Goal: Task Accomplishment & Management: Manage account settings

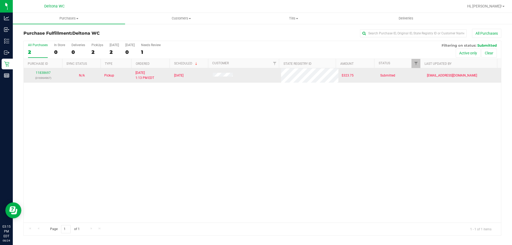
click at [38, 70] on td "11838697 (316964967)" at bounding box center [43, 75] width 39 height 14
click at [41, 72] on link "11838697" at bounding box center [43, 73] width 15 height 4
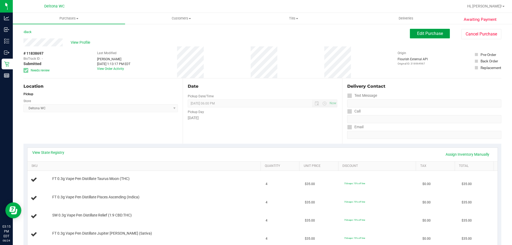
click at [427, 32] on span "Edit Purchase" at bounding box center [430, 33] width 26 height 5
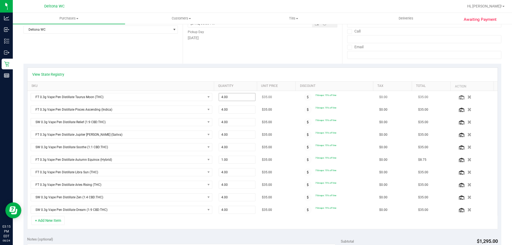
click at [234, 98] on span "4.00 4" at bounding box center [237, 97] width 37 height 8
click at [234, 98] on input "4" at bounding box center [237, 96] width 37 height 7
type input "3"
type input "3.00"
click at [235, 109] on span "4.00 4" at bounding box center [237, 110] width 37 height 8
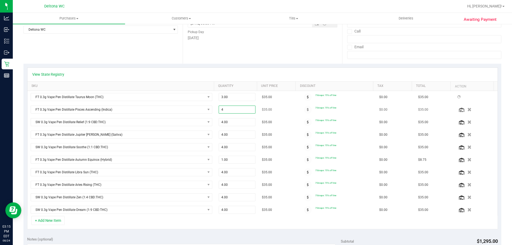
click at [235, 109] on input "4" at bounding box center [237, 109] width 37 height 7
type input "3"
type input "3.00"
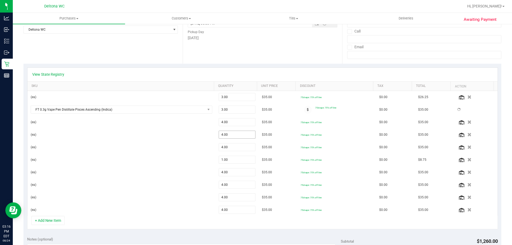
click at [231, 135] on span "4.00 4" at bounding box center [237, 135] width 37 height 8
click at [0, 0] on input "4" at bounding box center [0, 0] width 0 height 0
type input "3"
type input "3.00"
click at [231, 135] on div at bounding box center [262, 153] width 470 height 125
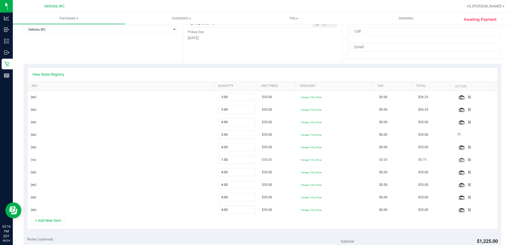
click at [146, 159] on div "(ea)" at bounding box center [122, 159] width 182 height 5
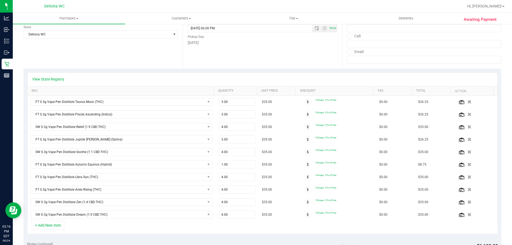
scroll to position [107, 0]
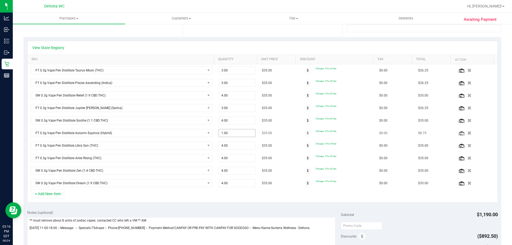
click at [238, 130] on span "1.00 1" at bounding box center [237, 133] width 37 height 8
click at [238, 130] on input "1" at bounding box center [237, 132] width 37 height 7
type input "3"
type input "3.00"
click at [167, 155] on span "FT 0.3g Vape Pen Distillate Aries Rising (THC)" at bounding box center [118, 157] width 174 height 7
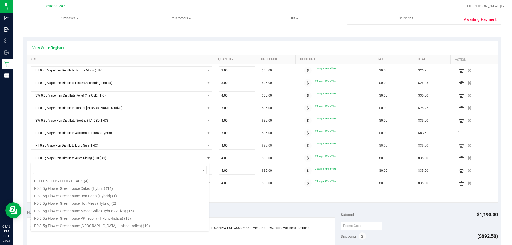
scroll to position [0, 0]
click at [173, 150] on td "FT 0.3g Vape Pen Distillate Libra Sun (THC)" at bounding box center [121, 145] width 188 height 13
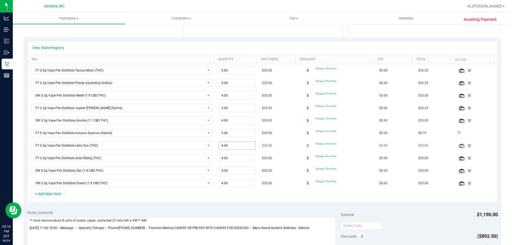
click at [219, 146] on span "4.00 4" at bounding box center [237, 146] width 37 height 8
click at [219, 146] on input "4" at bounding box center [237, 145] width 37 height 7
click at [219, 146] on div "FT 0.3g Vape Pen Distillate Taurus Moon (THC) 3.00 3 $35.00 75dvape: 75% off li…" at bounding box center [262, 126] width 470 height 125
click at [232, 147] on span "4.00 4" at bounding box center [237, 146] width 37 height 8
click at [232, 147] on input "4" at bounding box center [237, 145] width 37 height 7
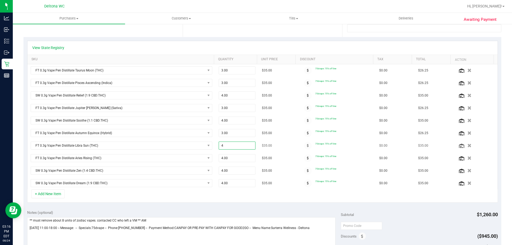
type input "3"
type input "3.00"
click at [233, 158] on span "4.00 4" at bounding box center [237, 158] width 37 height 8
click at [232, 157] on input "4" at bounding box center [237, 157] width 37 height 7
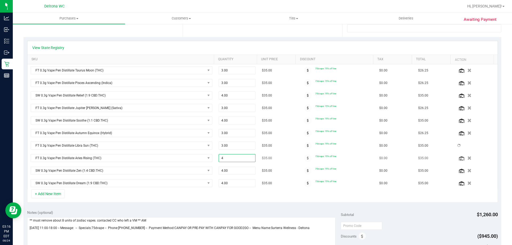
type input "3"
type input "3.00"
click at [225, 205] on div "View State Registry SKU Quantity Unit Price Discount Tax Total Action FT 0.3g V…" at bounding box center [262, 121] width 478 height 169
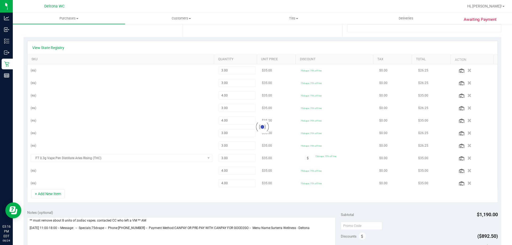
click at [226, 202] on div "+ Add New Item" at bounding box center [262, 195] width 471 height 13
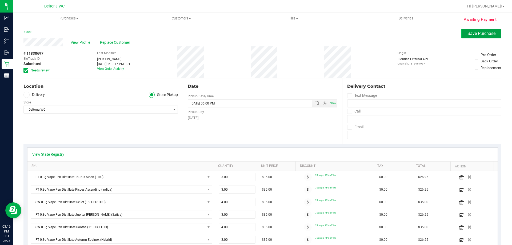
click at [488, 36] on span "Save Purchase" at bounding box center [481, 33] width 28 height 5
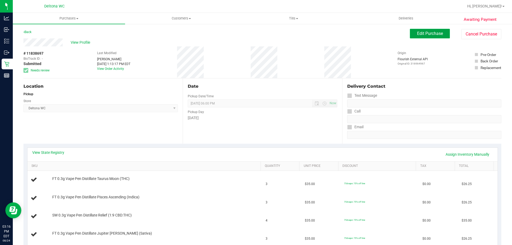
click at [423, 34] on span "Edit Purchase" at bounding box center [430, 33] width 26 height 5
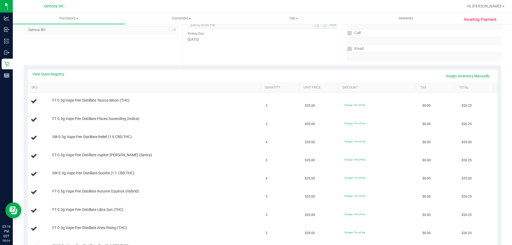
scroll to position [133, 0]
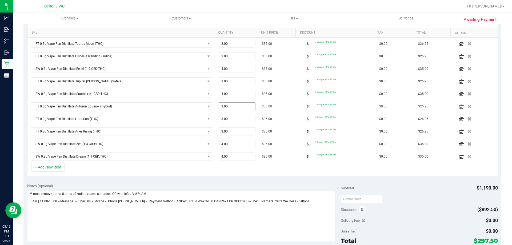
click at [221, 109] on span "3.00 3" at bounding box center [237, 106] width 37 height 8
click at [221, 109] on input "3" at bounding box center [237, 106] width 37 height 7
type input "1"
type input "1.00"
click at [359, 89] on td "75dvape: 75% off line" at bounding box center [337, 94] width 78 height 13
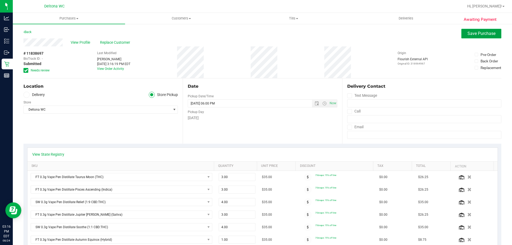
click at [478, 31] on span "Save Purchase" at bounding box center [481, 33] width 28 height 5
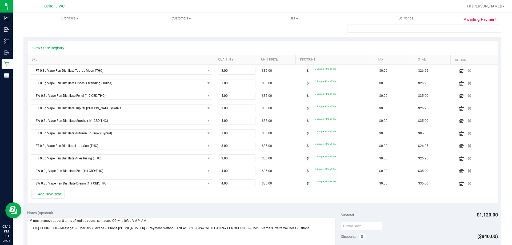
scroll to position [107, 0]
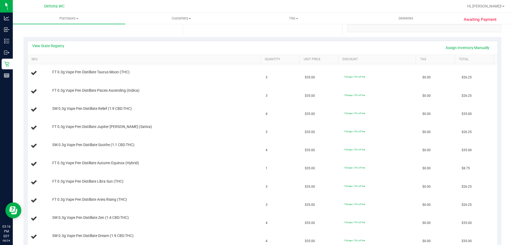
scroll to position [293, 0]
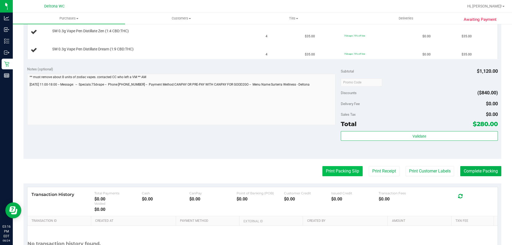
click at [342, 171] on button "Print Packing Slip" at bounding box center [342, 171] width 40 height 10
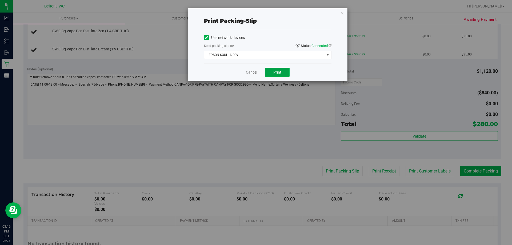
click at [283, 74] on button "Print" at bounding box center [277, 72] width 25 height 9
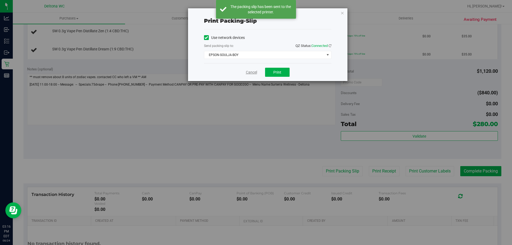
click at [251, 74] on link "Cancel" at bounding box center [251, 73] width 11 height 6
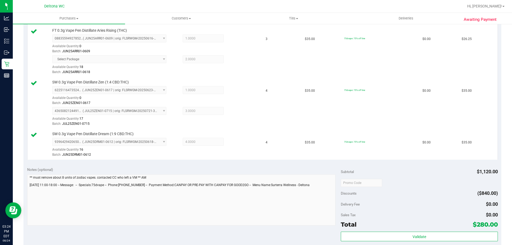
scroll to position [399, 0]
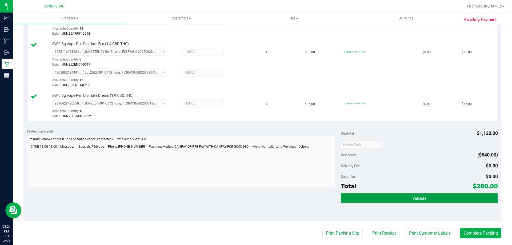
click at [425, 200] on button "Validate" at bounding box center [419, 198] width 157 height 10
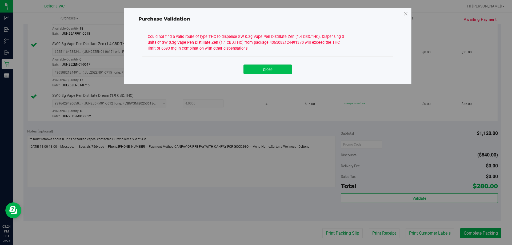
click at [283, 70] on button "Close" at bounding box center [267, 70] width 49 height 10
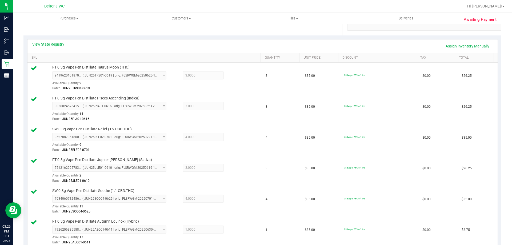
scroll to position [26, 0]
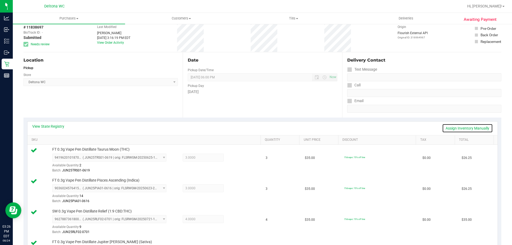
click at [455, 126] on link "Assign Inventory Manually" at bounding box center [467, 128] width 51 height 9
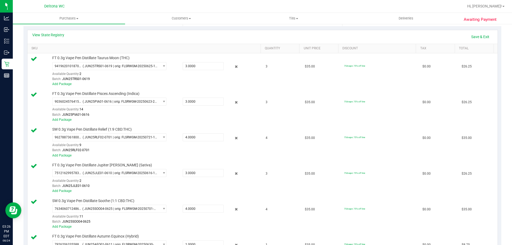
scroll to position [106, 0]
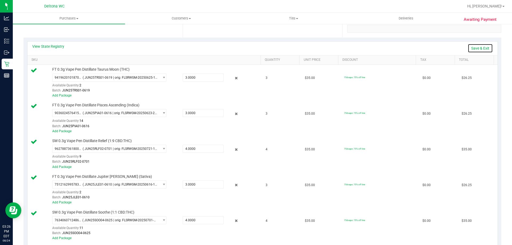
click at [477, 50] on link "Save & Exit" at bounding box center [480, 48] width 25 height 9
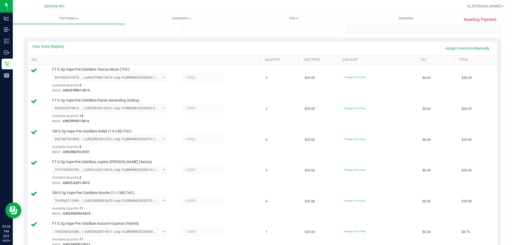
click at [461, 55] on th "Total" at bounding box center [474, 60] width 39 height 10
click at [462, 48] on link "Assign Inventory Manually" at bounding box center [467, 48] width 51 height 9
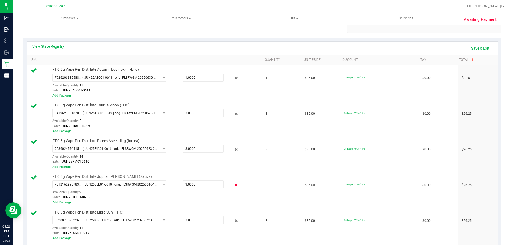
scroll to position [159, 0]
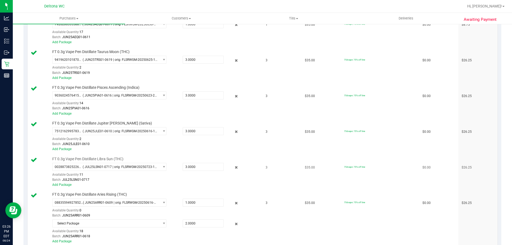
click at [236, 170] on div at bounding box center [232, 167] width 17 height 6
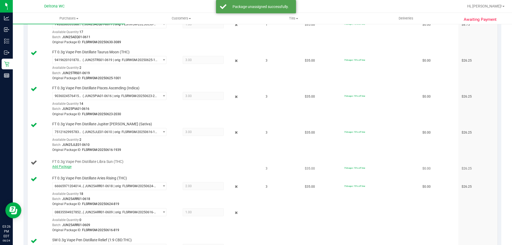
click at [69, 167] on link "Add Package" at bounding box center [61, 167] width 19 height 4
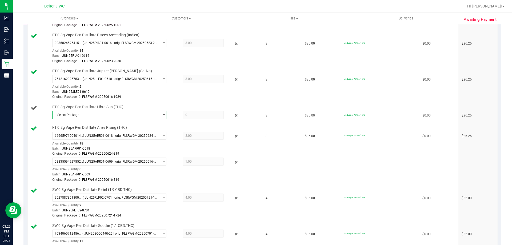
scroll to position [213, 0]
click at [163, 114] on span "select" at bounding box center [164, 115] width 4 height 4
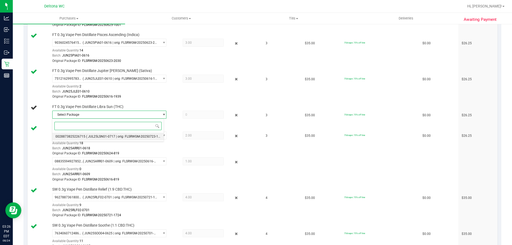
click at [129, 135] on span "( JUL25LSN01-0717 | orig: FLSRWGM-20250723-1658 )" at bounding box center [125, 137] width 79 height 4
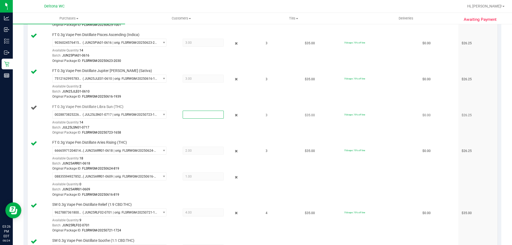
click at [188, 114] on span at bounding box center [203, 115] width 41 height 8
type input "2"
type input "2.0000"
click at [322, 133] on td "$35.00" at bounding box center [321, 120] width 39 height 36
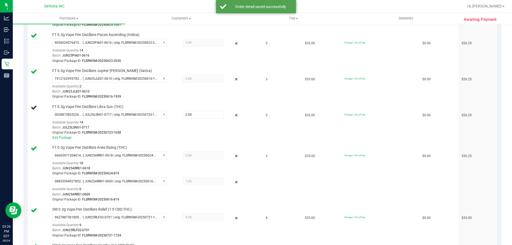
scroll to position [79, 0]
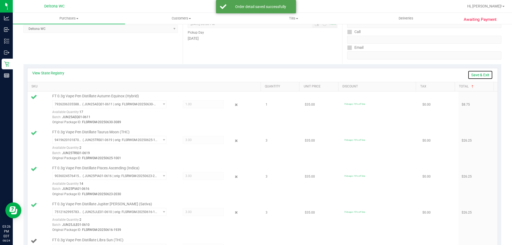
click at [482, 72] on link "Save & Exit" at bounding box center [480, 74] width 25 height 9
click at [480, 77] on link "Assign Inventory Manually" at bounding box center [467, 74] width 51 height 9
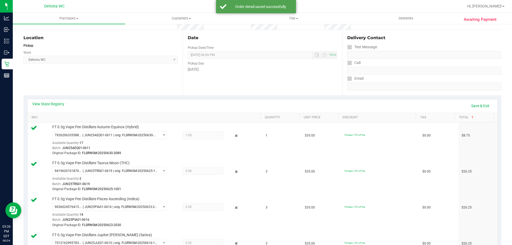
scroll to position [0, 0]
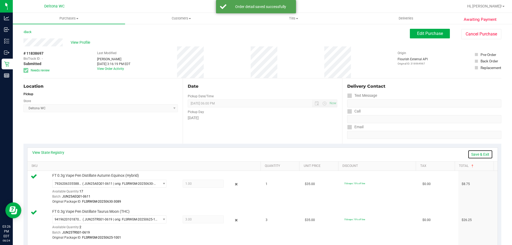
click at [471, 154] on link "Save & Exit" at bounding box center [480, 154] width 25 height 9
click at [426, 33] on span "Edit Purchase" at bounding box center [430, 33] width 26 height 5
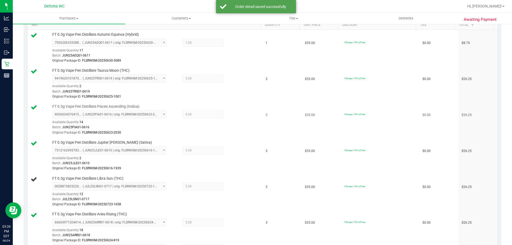
scroll to position [187, 0]
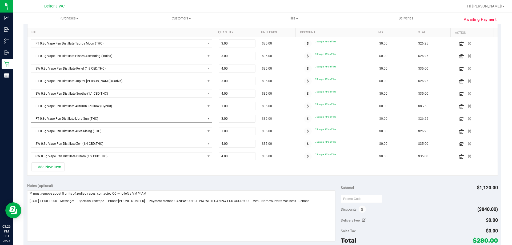
scroll to position [133, 0]
click at [234, 117] on span "3.00 3" at bounding box center [237, 119] width 37 height 8
click at [234, 117] on input "3" at bounding box center [237, 118] width 37 height 7
type input "2"
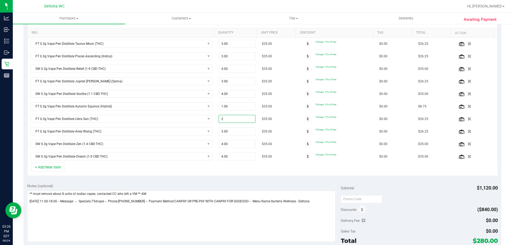
type input "2.00"
click at [284, 182] on div "Notes (optional) Subtotal $1,120.00 Discounts ($840.00) Delivery Fee $0.00 Sale…" at bounding box center [262, 228] width 478 height 96
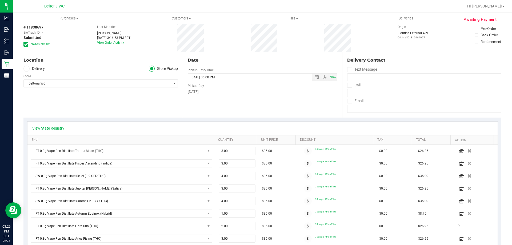
scroll to position [0, 0]
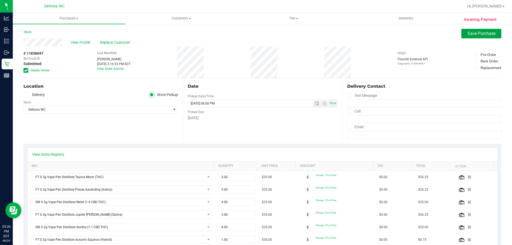
click at [490, 36] on span "Save Purchase" at bounding box center [481, 33] width 28 height 5
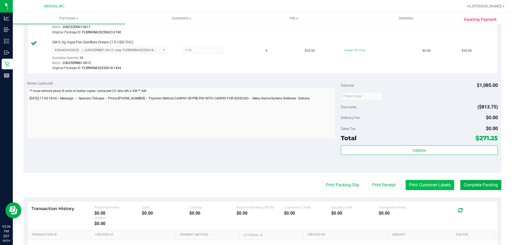
scroll to position [533, 0]
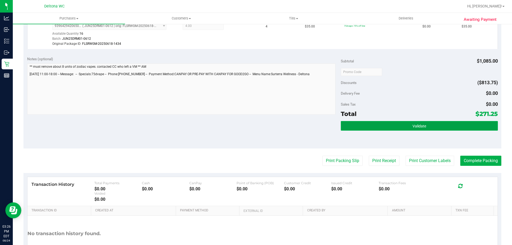
click at [410, 122] on button "Validate" at bounding box center [419, 126] width 157 height 10
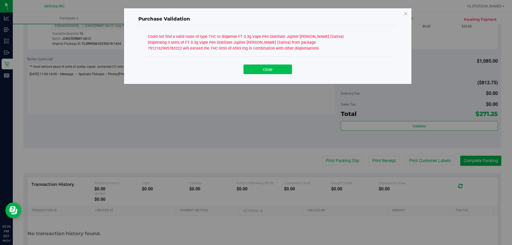
click at [285, 73] on button "Close" at bounding box center [267, 70] width 49 height 10
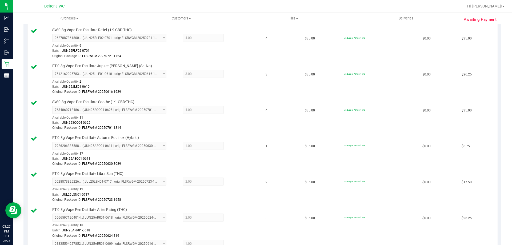
scroll to position [107, 0]
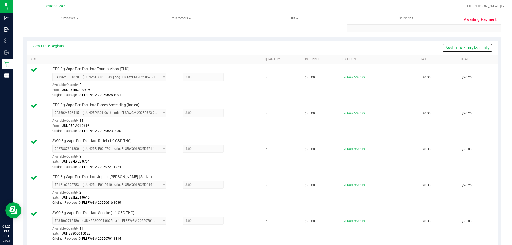
click at [464, 51] on link "Assign Inventory Manually" at bounding box center [467, 47] width 51 height 9
click at [229, 77] on div at bounding box center [232, 77] width 17 height 6
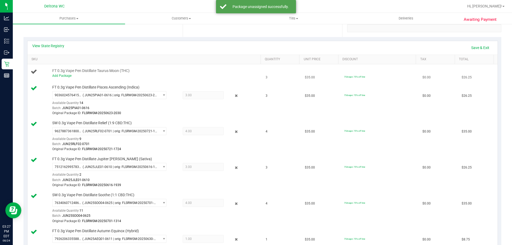
click at [63, 74] on div "Add Package" at bounding box center [155, 75] width 206 height 5
click at [63, 75] on div "Add Package" at bounding box center [155, 75] width 206 height 5
click at [63, 75] on link "Add Package" at bounding box center [61, 76] width 19 height 4
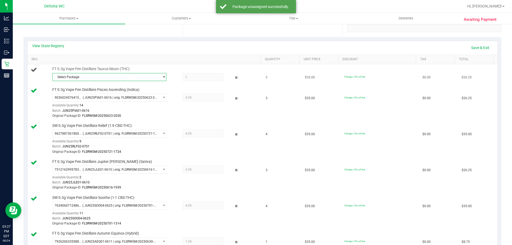
click at [159, 76] on span "select" at bounding box center [162, 76] width 7 height 7
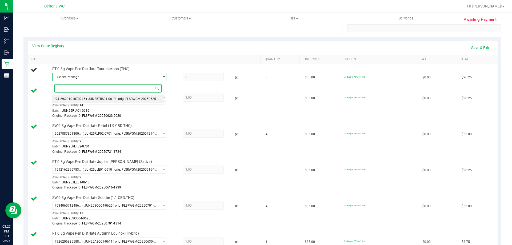
click at [117, 102] on li "9419620101870246 ( JUN25TRS01-0619 | orig: FLSRWGM-20250625-1001 )" at bounding box center [107, 98] width 111 height 7
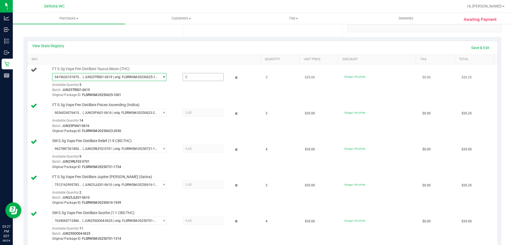
click at [199, 76] on span at bounding box center [203, 77] width 41 height 8
type input "2"
type input "2.0000"
click at [471, 45] on link "Save & Exit" at bounding box center [480, 47] width 25 height 9
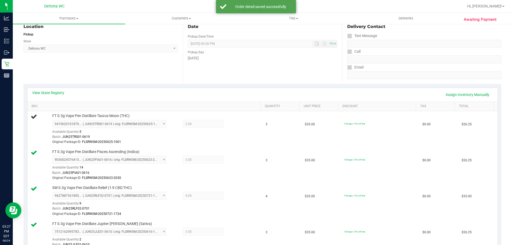
scroll to position [0, 0]
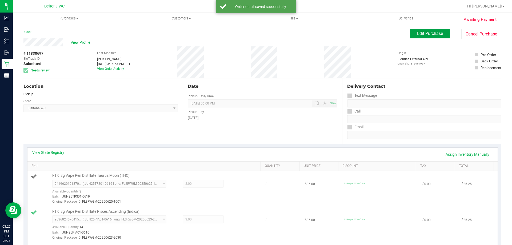
click at [422, 35] on span "Edit Purchase" at bounding box center [430, 33] width 26 height 5
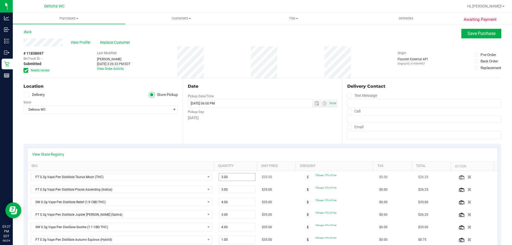
click at [222, 178] on span "3.00 3" at bounding box center [237, 177] width 37 height 8
click at [222, 178] on input "3" at bounding box center [237, 176] width 37 height 7
type input "2"
type input "2.00"
click at [484, 35] on span "Save Purchase" at bounding box center [481, 33] width 28 height 5
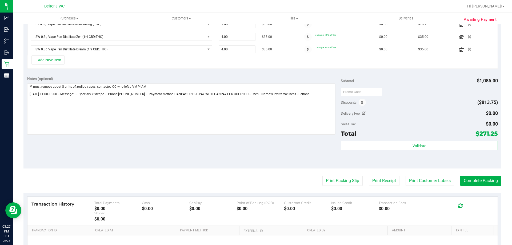
scroll to position [258, 0]
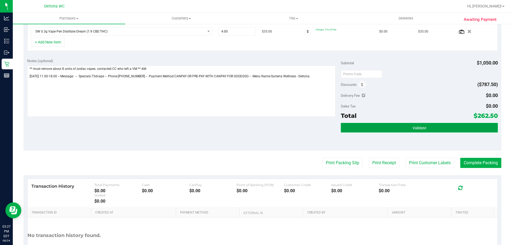
click at [400, 128] on button "Validate" at bounding box center [419, 128] width 157 height 10
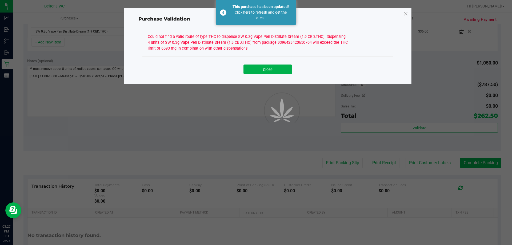
click at [274, 67] on div at bounding box center [256, 122] width 512 height 245
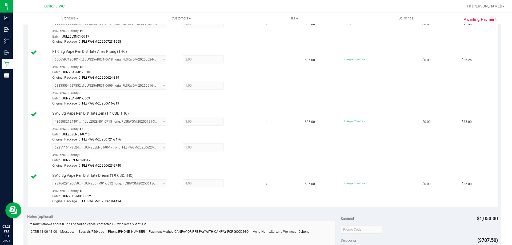
scroll to position [472, 0]
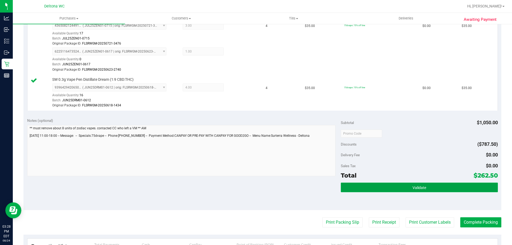
click at [415, 188] on span "Validate" at bounding box center [420, 188] width 14 height 4
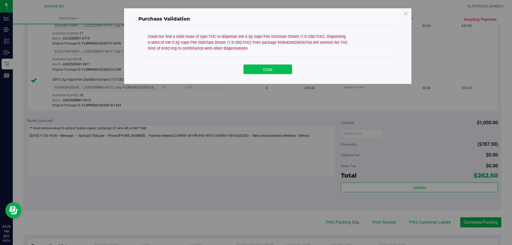
click at [286, 69] on button "Close" at bounding box center [267, 70] width 49 height 10
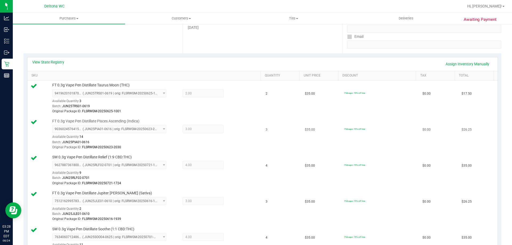
scroll to position [18, 0]
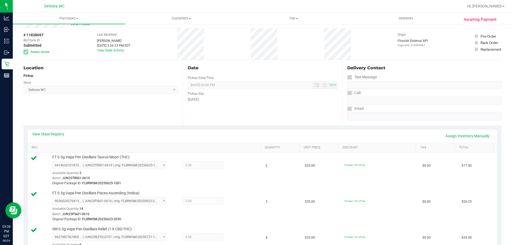
click at [56, 137] on div "View State Registry Assign Inventory Manually" at bounding box center [262, 135] width 461 height 9
click at [57, 133] on link "View State Registry" at bounding box center [48, 133] width 32 height 5
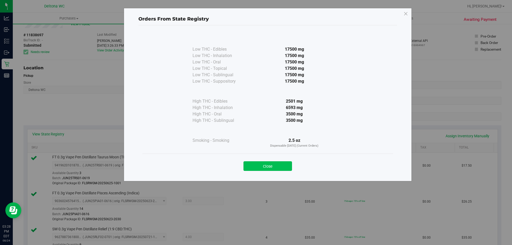
click at [277, 167] on button "Close" at bounding box center [267, 166] width 49 height 10
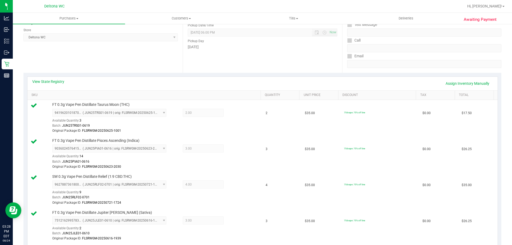
scroll to position [45, 0]
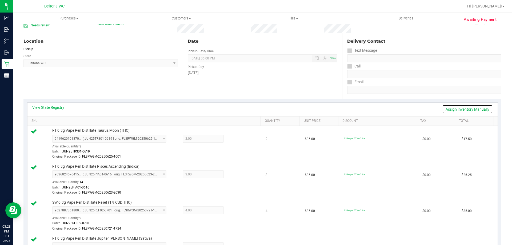
click at [459, 111] on link "Assign Inventory Manually" at bounding box center [467, 109] width 51 height 9
click at [234, 172] on icon at bounding box center [237, 175] width 6 height 6
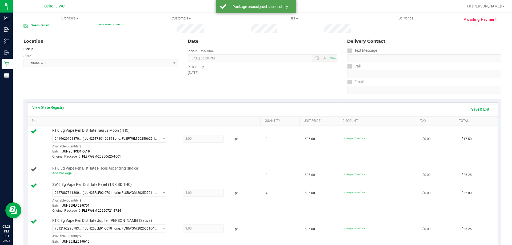
click at [68, 173] on link "Add Package" at bounding box center [61, 173] width 19 height 4
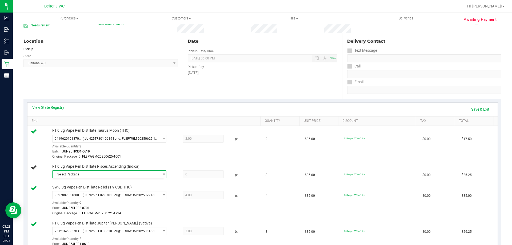
click at [119, 174] on span "Select Package" at bounding box center [106, 174] width 107 height 7
click at [114, 193] on li "9036024576415982 ( JUN25PIA01-0616 | orig: FLSRWGM-20250623-2030 )" at bounding box center [107, 196] width 111 height 7
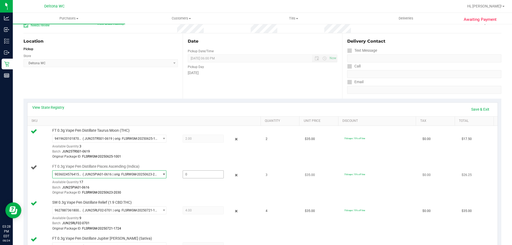
click at [203, 174] on span at bounding box center [203, 174] width 41 height 8
type input "2"
type input "2.0000"
click at [397, 142] on td "75dvape: 75% off line" at bounding box center [380, 144] width 78 height 36
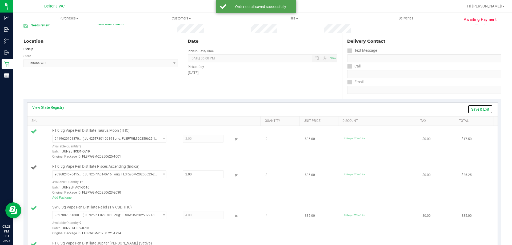
click at [481, 112] on link "Save & Exit" at bounding box center [480, 109] width 25 height 9
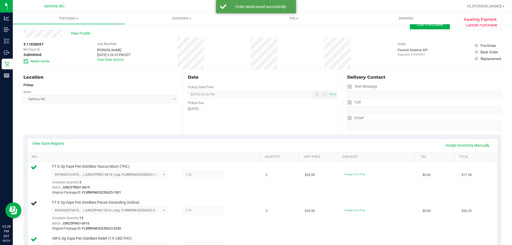
scroll to position [0, 0]
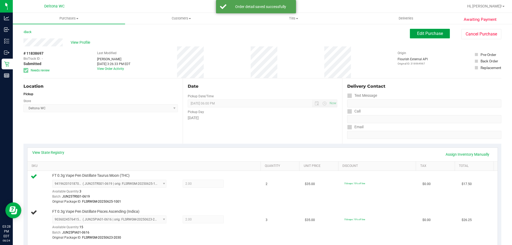
click at [429, 35] on span "Edit Purchase" at bounding box center [430, 33] width 26 height 5
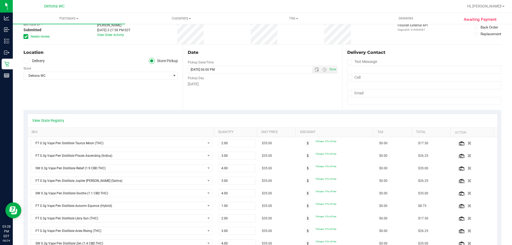
scroll to position [53, 0]
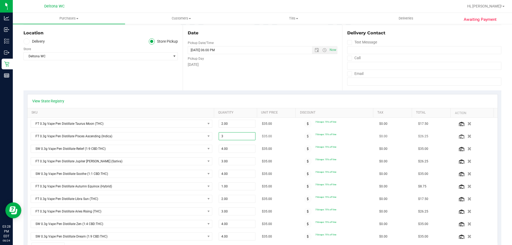
click at [230, 135] on span "3.00 3" at bounding box center [237, 136] width 37 height 8
click at [230, 135] on input "3" at bounding box center [237, 136] width 37 height 7
type input "2"
type input "2.00"
click at [276, 89] on div "Date Pickup Date/Time [DATE] Now [DATE] 06:00 PM Now Pickup Day [DATE]" at bounding box center [262, 57] width 159 height 65
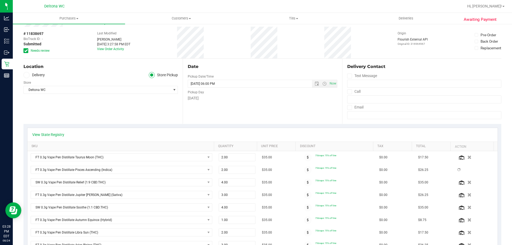
scroll to position [0, 0]
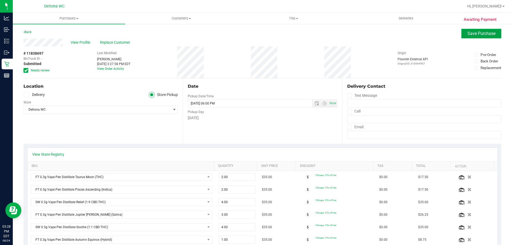
click at [481, 34] on span "Save Purchase" at bounding box center [481, 33] width 28 height 5
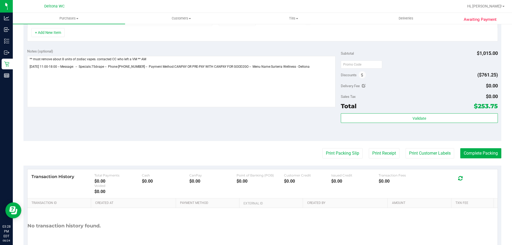
scroll to position [299, 0]
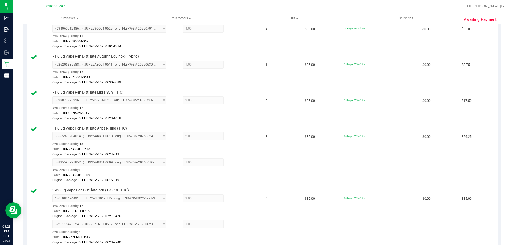
scroll to position [432, 0]
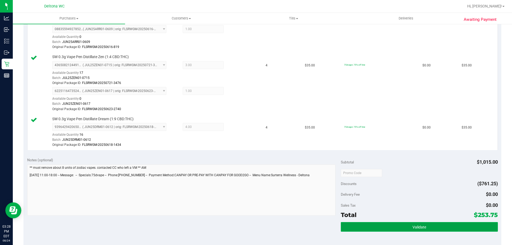
click at [414, 226] on span "Validate" at bounding box center [420, 227] width 14 height 4
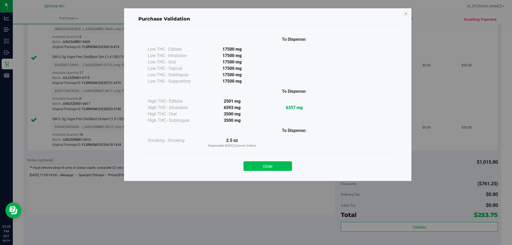
click at [260, 166] on button "Close" at bounding box center [267, 166] width 49 height 10
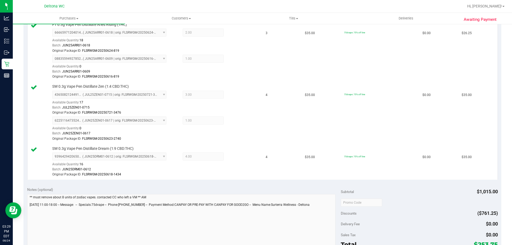
scroll to position [509, 0]
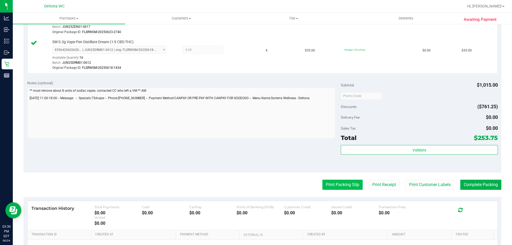
click at [348, 188] on button "Print Packing Slip" at bounding box center [342, 185] width 40 height 10
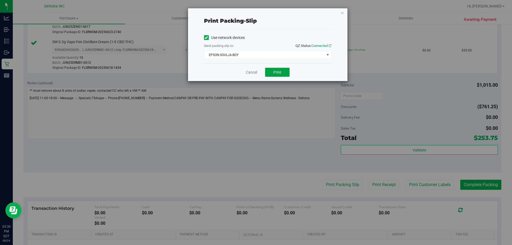
click at [281, 73] on span "Print" at bounding box center [277, 72] width 8 height 4
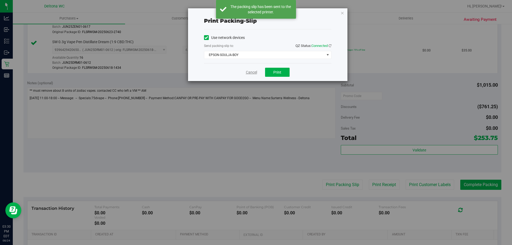
click at [250, 74] on link "Cancel" at bounding box center [251, 73] width 11 height 6
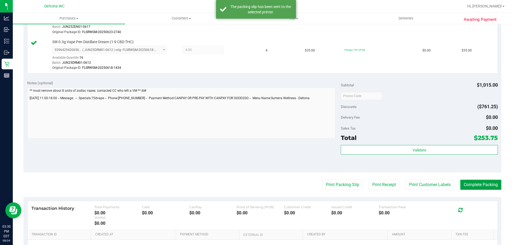
click at [466, 180] on button "Complete Packing" at bounding box center [480, 185] width 41 height 10
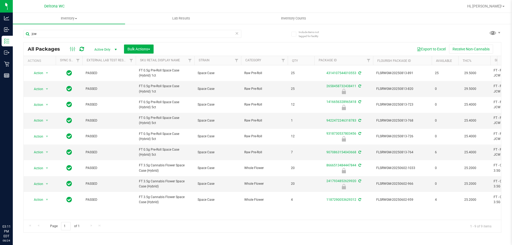
click at [90, 32] on input "jcw" at bounding box center [132, 34] width 218 height 8
type input "blueberry"
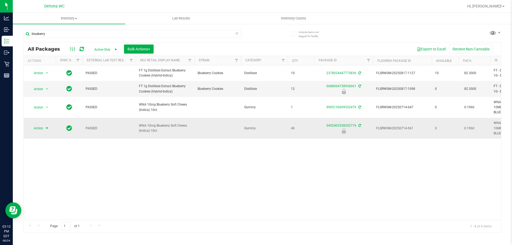
click at [42, 129] on span "Action" at bounding box center [36, 128] width 14 height 7
click at [51, 188] on li "Unlock package" at bounding box center [46, 192] width 34 height 8
click at [72, 31] on input "blueberry" at bounding box center [132, 34] width 218 height 8
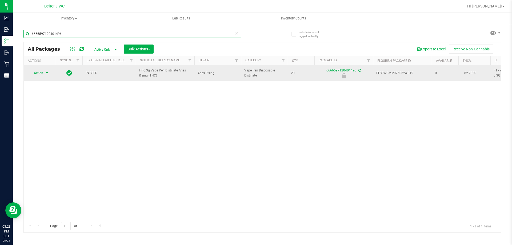
type input "6666597120401496"
click at [43, 72] on span "Action" at bounding box center [36, 72] width 14 height 7
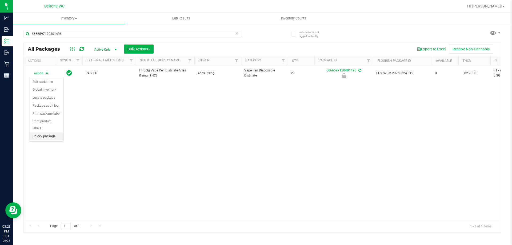
click at [53, 133] on li "Unlock package" at bounding box center [46, 137] width 34 height 8
